Goal: Find specific page/section: Find specific page/section

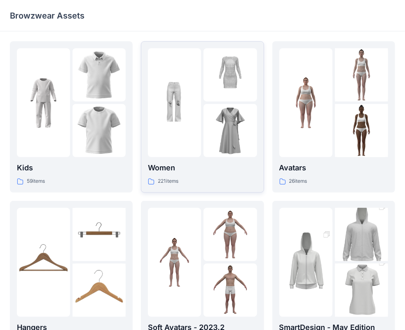
click at [170, 152] on div at bounding box center [174, 102] width 53 height 109
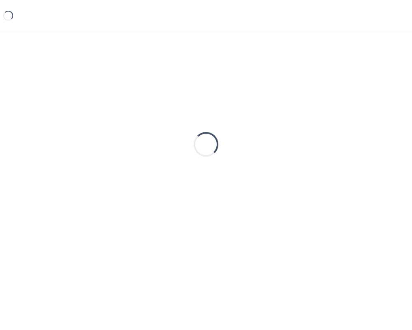
click at [170, 152] on div "Loading..." at bounding box center [206, 144] width 393 height 206
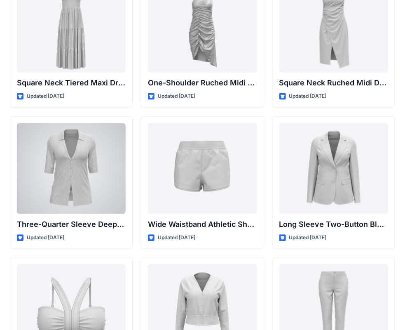
scroll to position [631, 0]
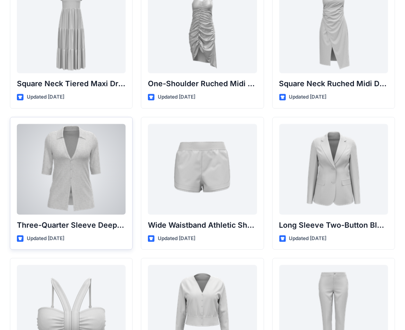
click at [88, 149] on div at bounding box center [71, 169] width 109 height 91
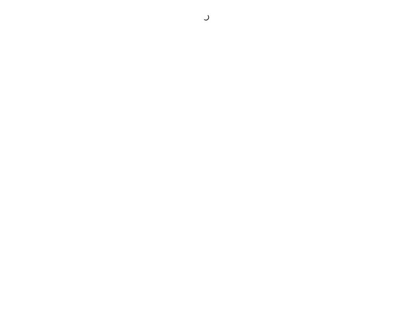
click at [88, 149] on div at bounding box center [206, 165] width 412 height 330
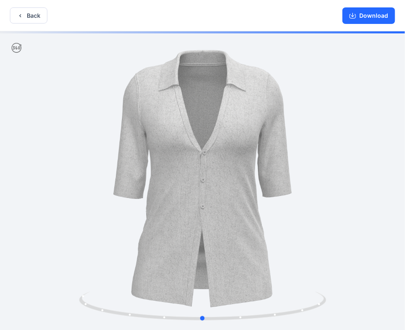
click at [321, 195] on div at bounding box center [202, 181] width 405 height 300
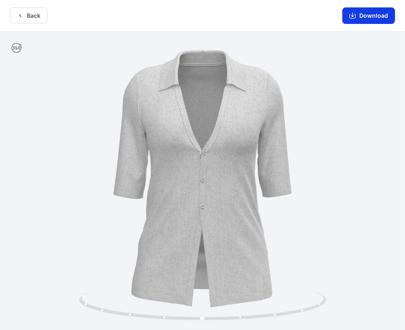
click at [356, 17] on icon "button" at bounding box center [353, 16] width 7 height 5
